Goal: Task Accomplishment & Management: Manage account settings

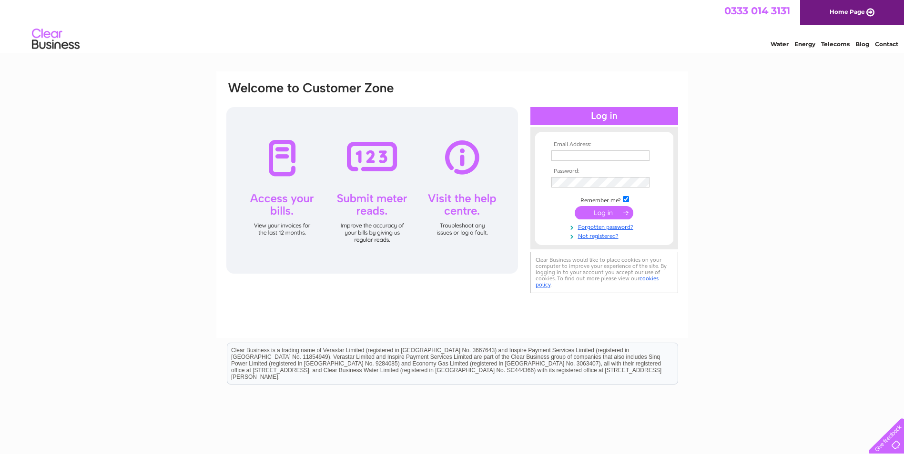
click at [272, 165] on div at bounding box center [372, 190] width 292 height 167
click at [572, 155] on input "text" at bounding box center [600, 156] width 98 height 10
type input "[PERSON_NAME][EMAIL_ADDRESS][PERSON_NAME][DOMAIN_NAME]"
click at [542, 182] on form "Email Address: [PERSON_NAME][EMAIL_ADDRESS][PERSON_NAME][DOMAIN_NAME] Password:" at bounding box center [604, 191] width 138 height 100
click at [601, 215] on input "submit" at bounding box center [604, 212] width 59 height 13
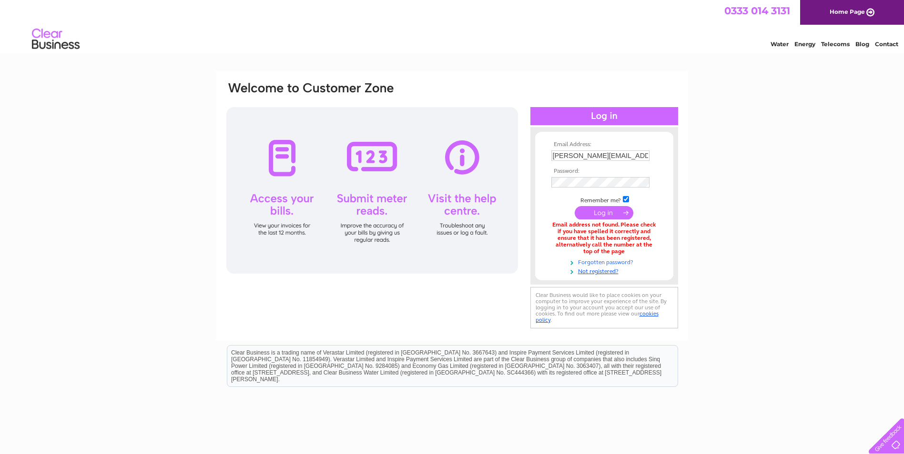
click at [600, 263] on link "Forgotten password?" at bounding box center [605, 261] width 108 height 9
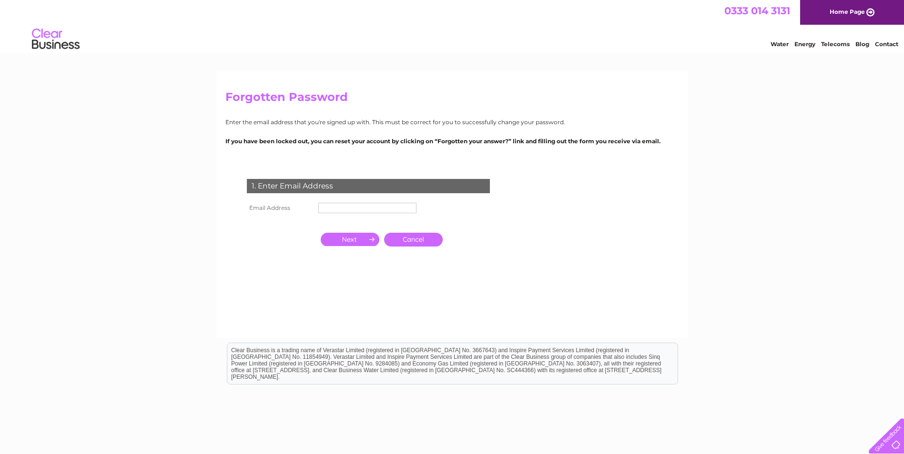
click at [356, 209] on input "text" at bounding box center [367, 208] width 98 height 10
type input "[PERSON_NAME][EMAIL_ADDRESS][PERSON_NAME][DOMAIN_NAME]"
click at [355, 240] on input "button" at bounding box center [350, 239] width 59 height 13
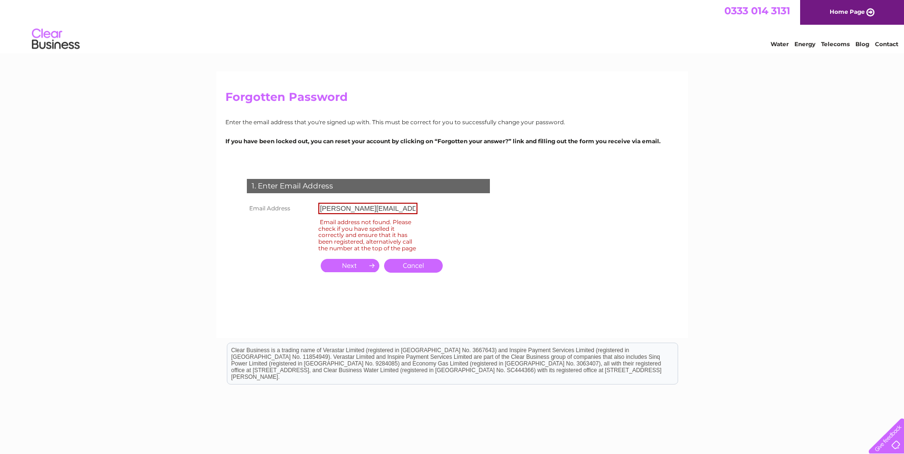
click at [401, 209] on input "[PERSON_NAME][EMAIL_ADDRESS][PERSON_NAME][DOMAIN_NAME]" at bounding box center [367, 208] width 99 height 11
click at [534, 314] on div "Forgotten Password Enter the email address that you're signed up with. This mus…" at bounding box center [452, 204] width 472 height 267
click at [416, 273] on link "Cancel" at bounding box center [413, 266] width 59 height 14
